Goal: Navigation & Orientation: Find specific page/section

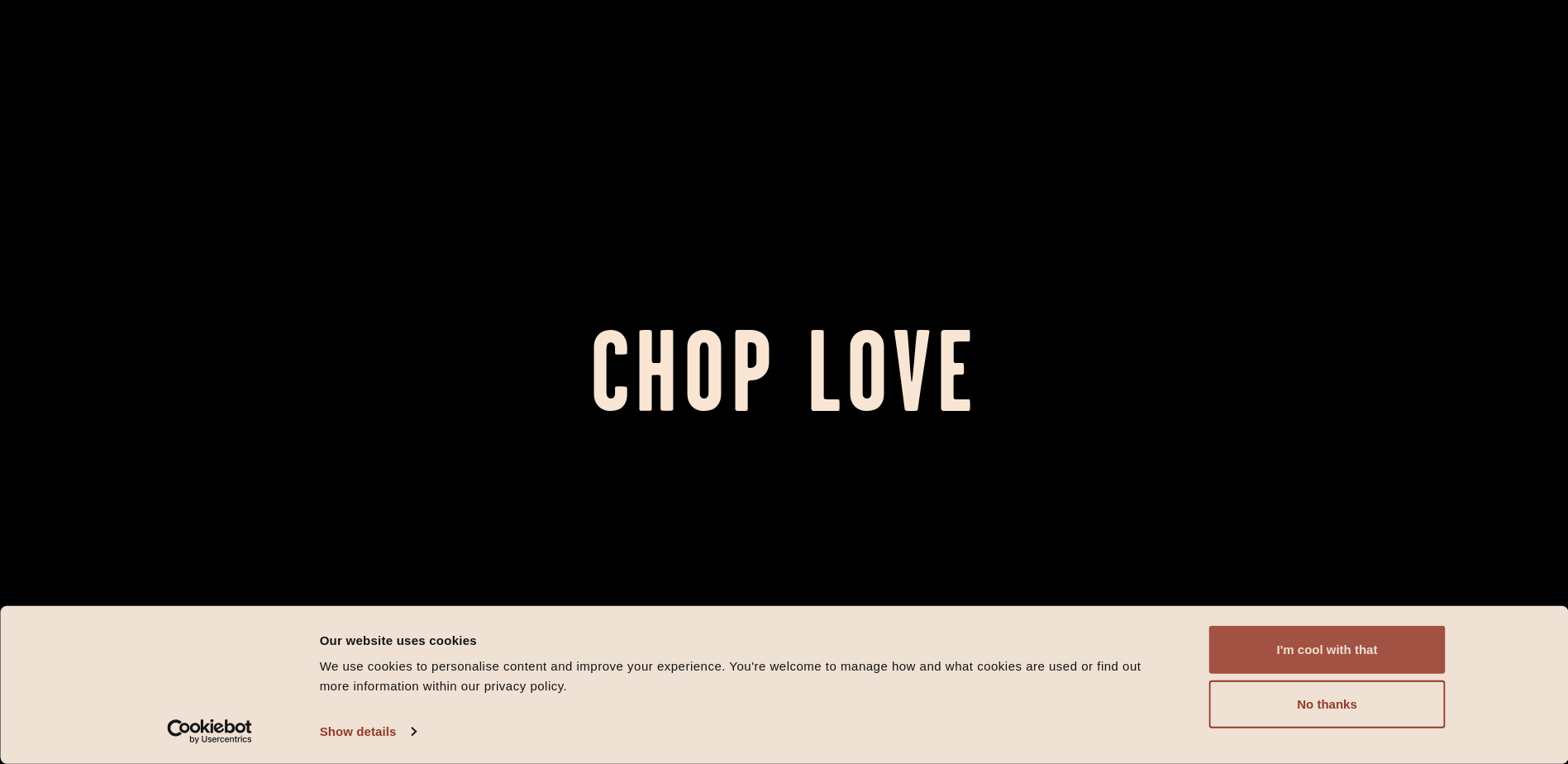
click at [1313, 638] on button "I'm cool with that" at bounding box center [1327, 649] width 236 height 48
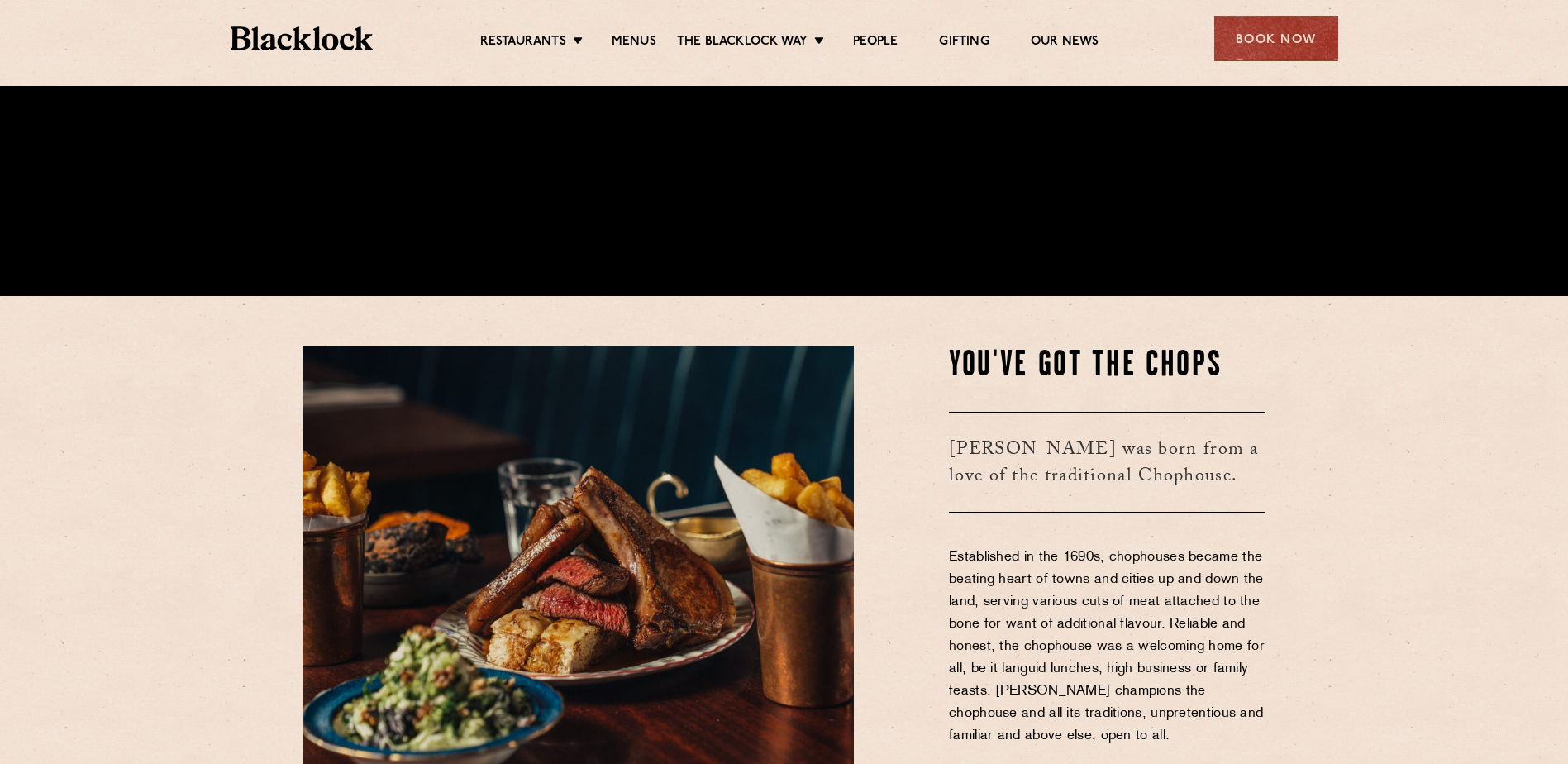
scroll to position [496, 0]
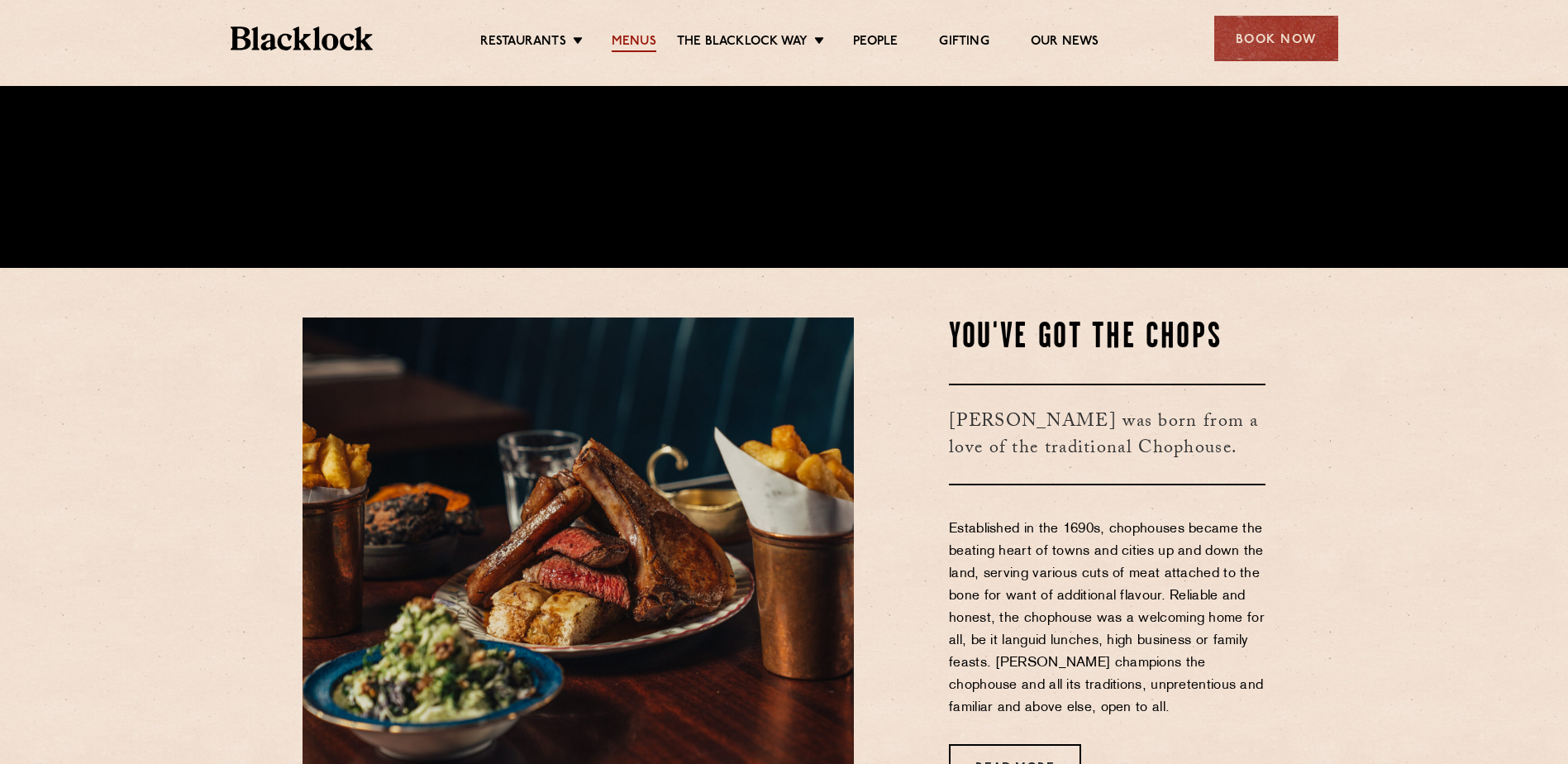
click at [633, 38] on link "Menus" at bounding box center [634, 42] width 45 height 18
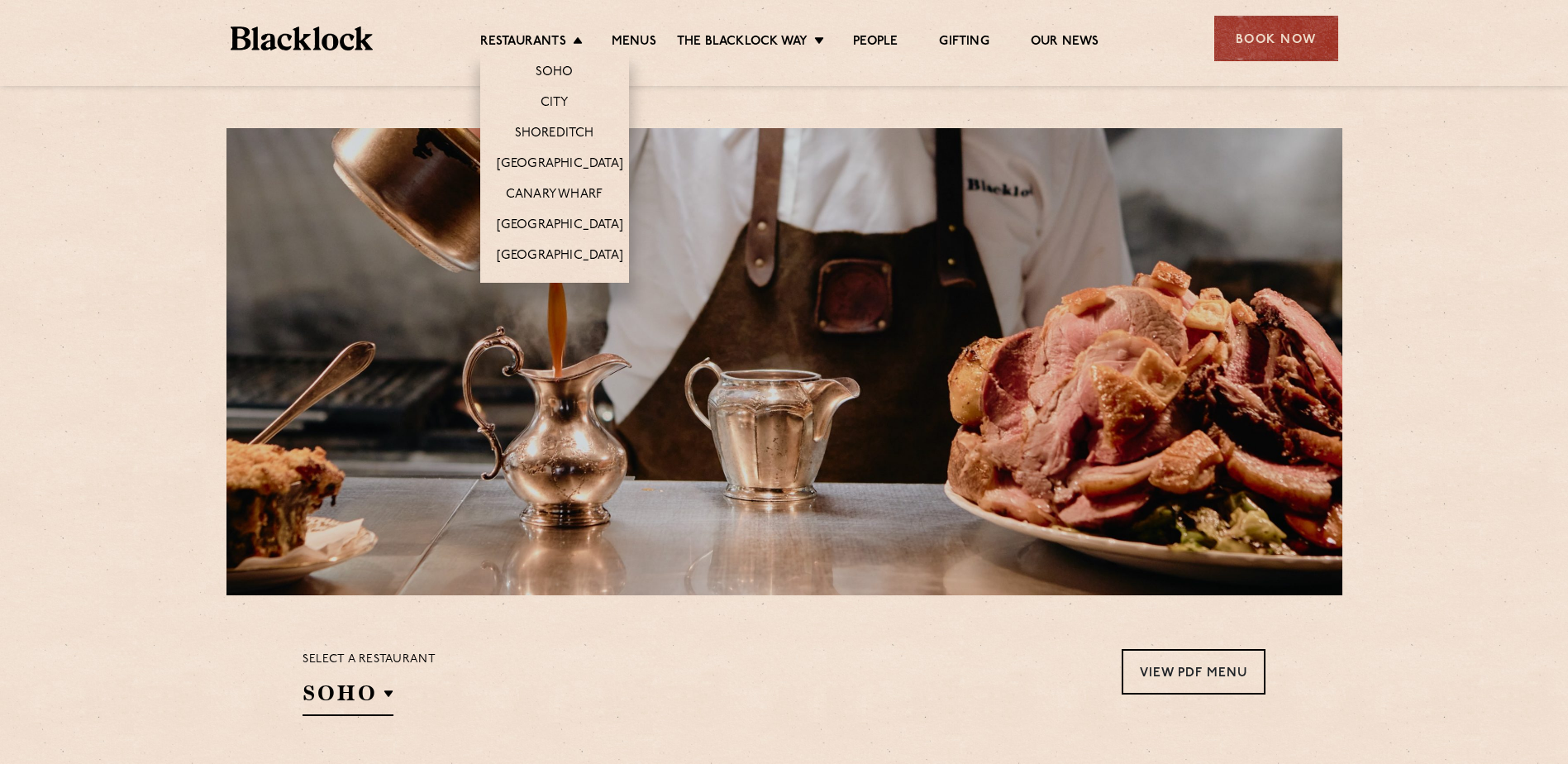
click at [546, 94] on li "City" at bounding box center [555, 101] width 149 height 31
click at [550, 99] on link "City" at bounding box center [555, 103] width 28 height 18
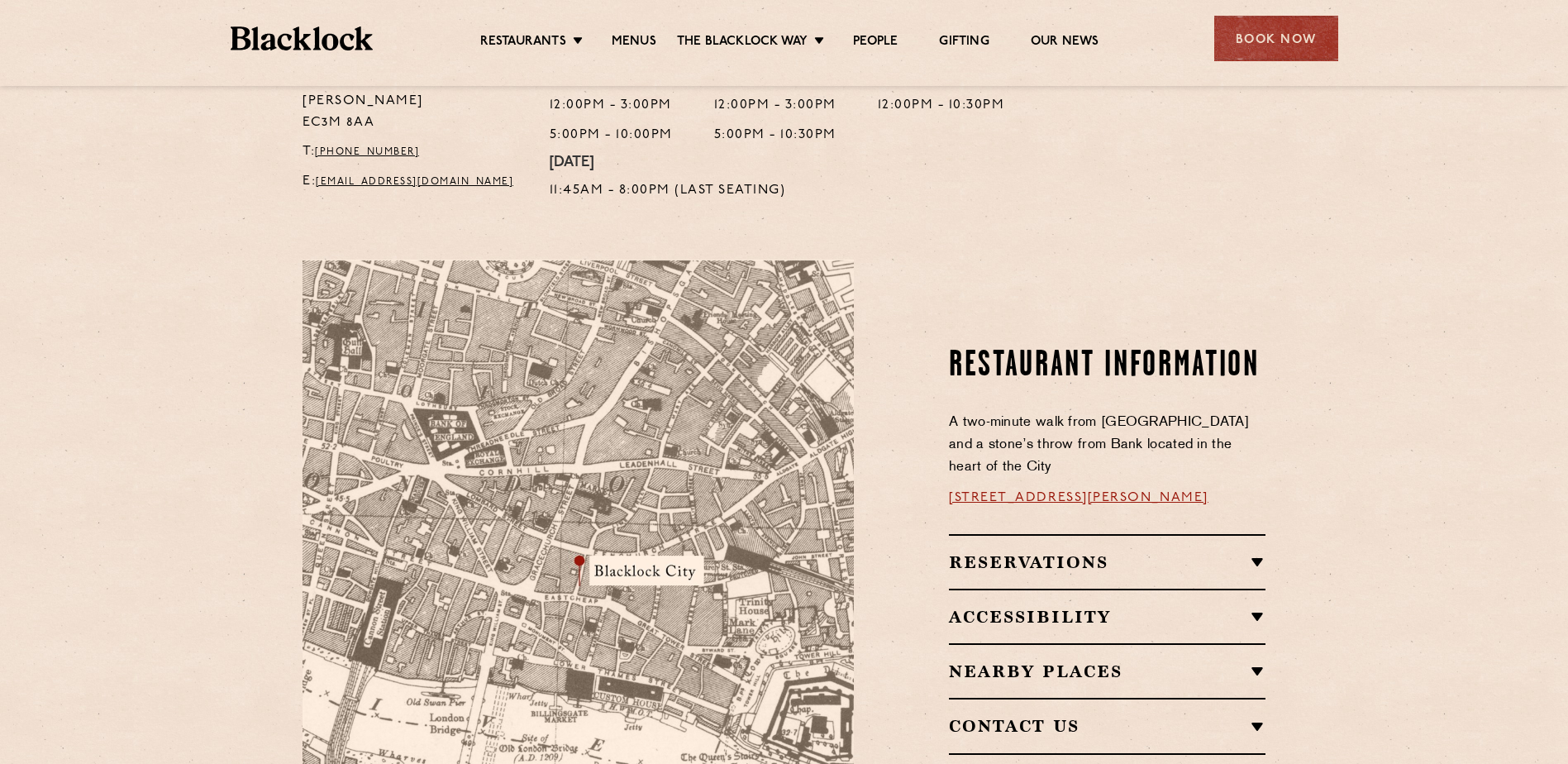
scroll to position [165, 0]
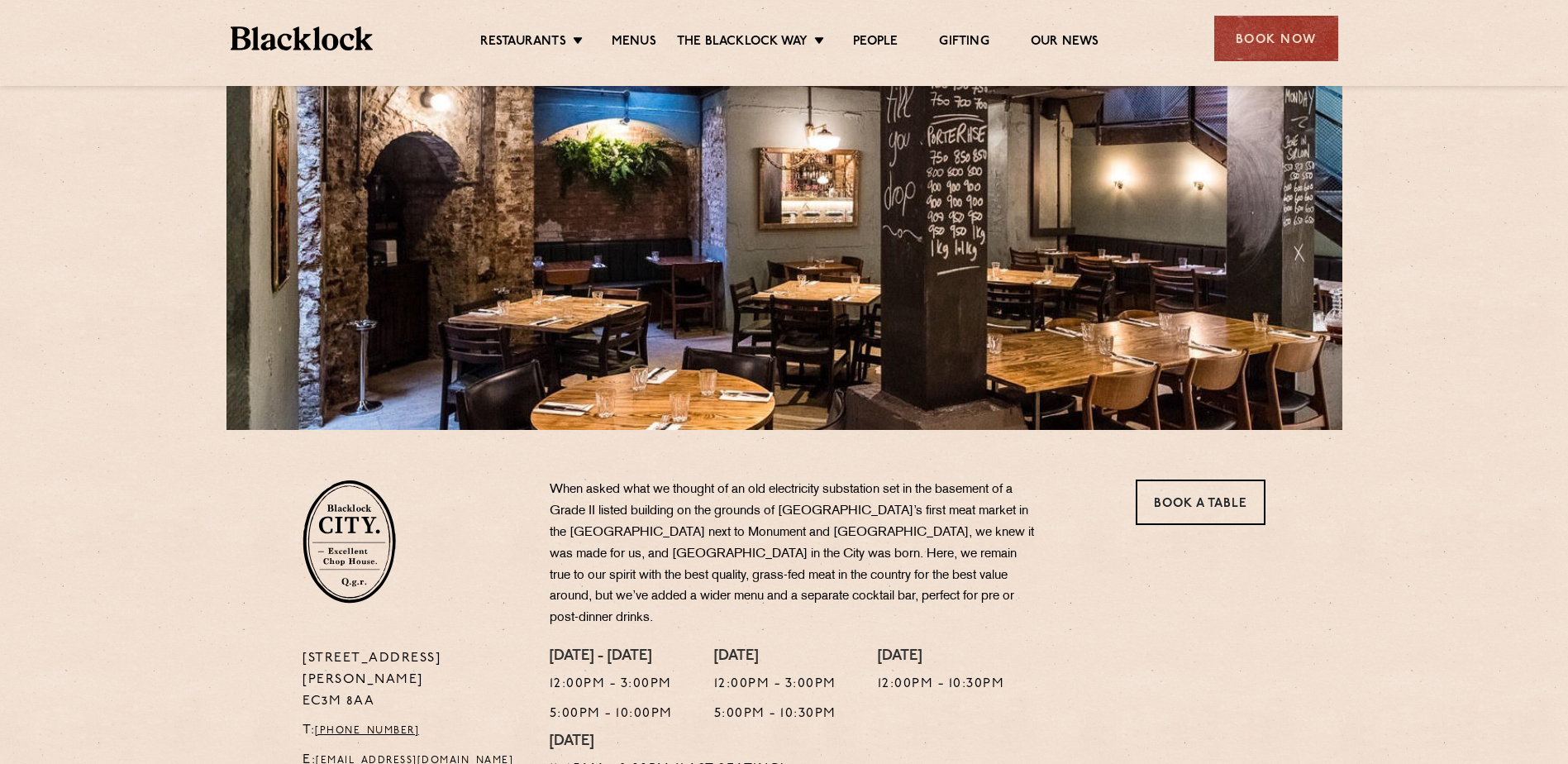
click at [647, 32] on ul "Restaurants Soho City Shoreditch Covent Garden Canary Wharf Manchester Birmingh…" at bounding box center [788, 38] width 832 height 26
click at [628, 38] on link "Menus" at bounding box center [634, 42] width 45 height 18
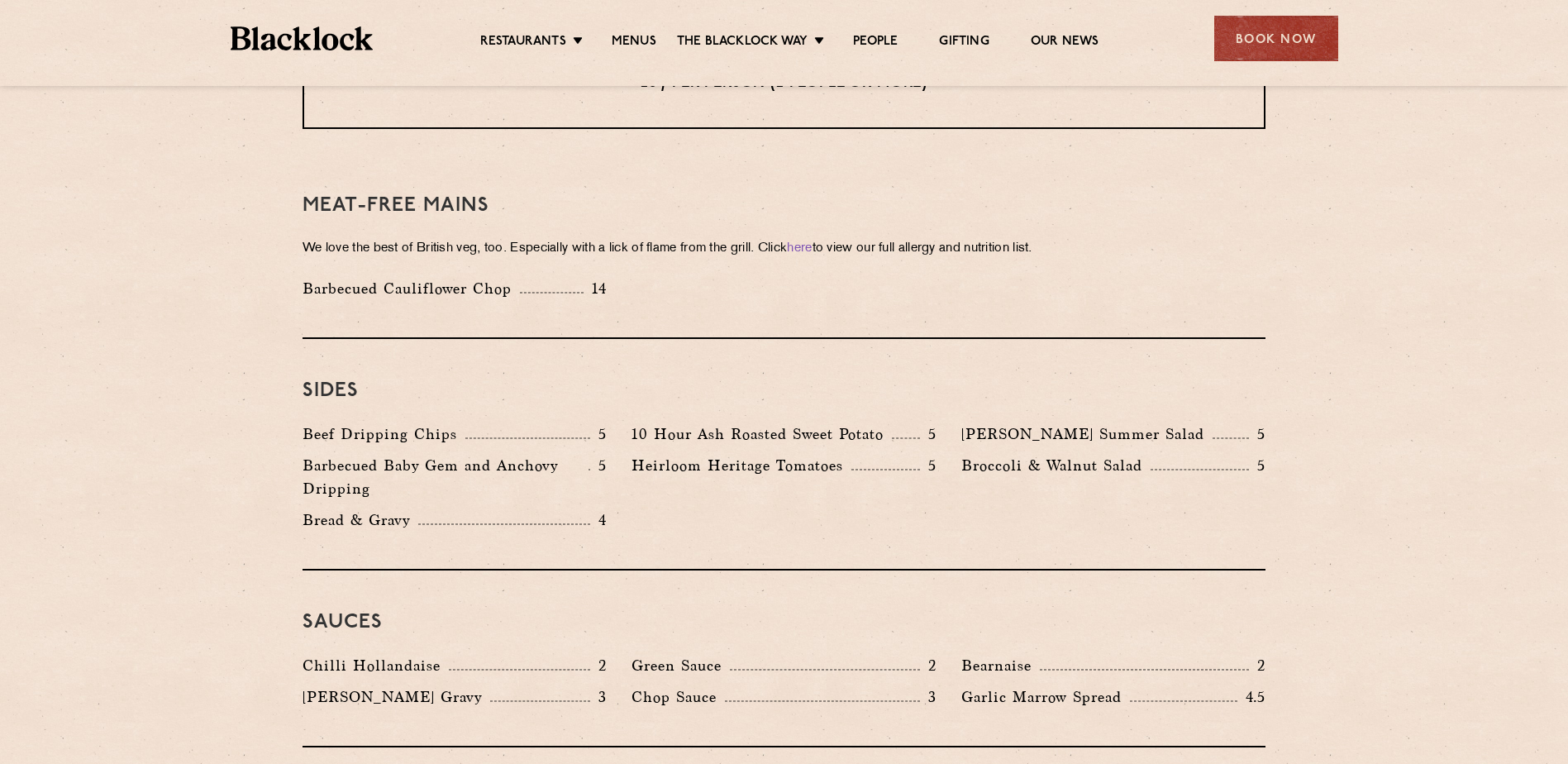
scroll to position [2315, 0]
